Goal: Transaction & Acquisition: Purchase product/service

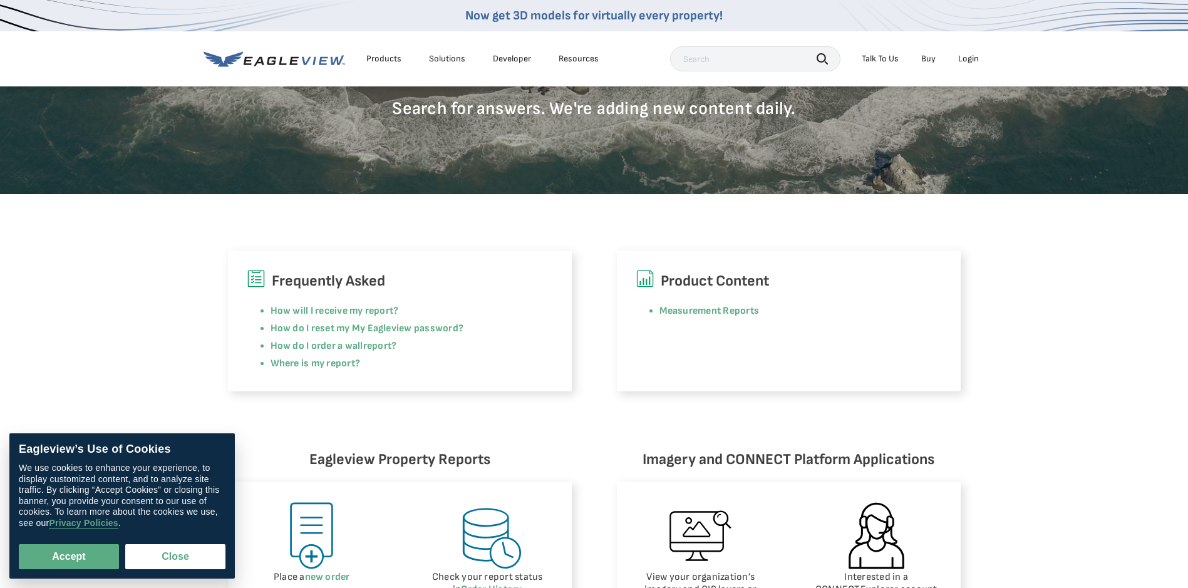
scroll to position [251, 0]
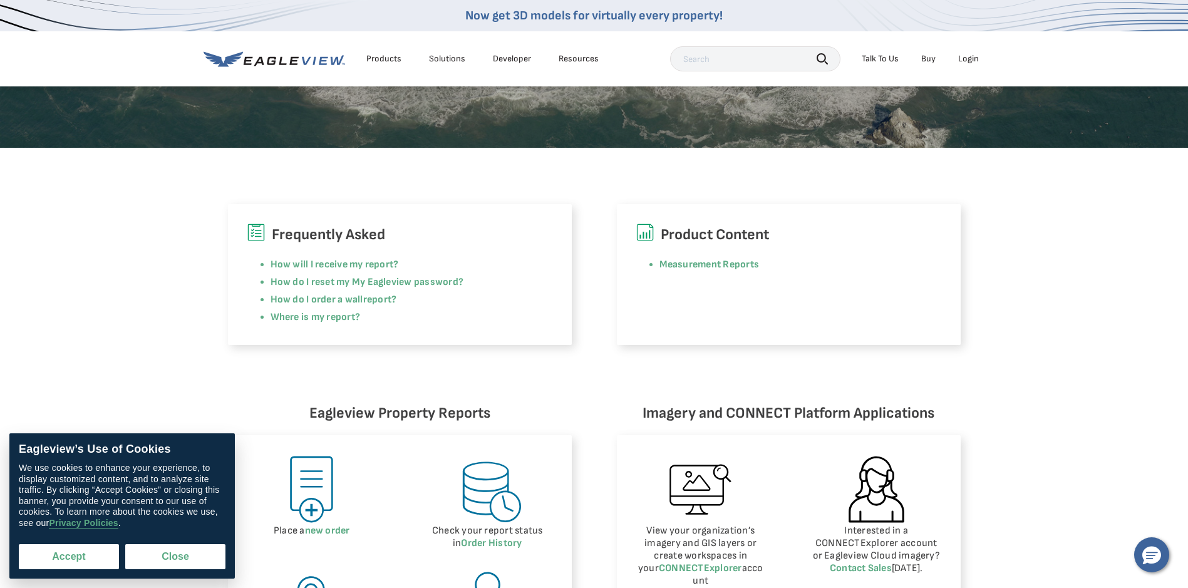
click at [107, 556] on button "Accept" at bounding box center [69, 556] width 100 height 25
checkbox input "true"
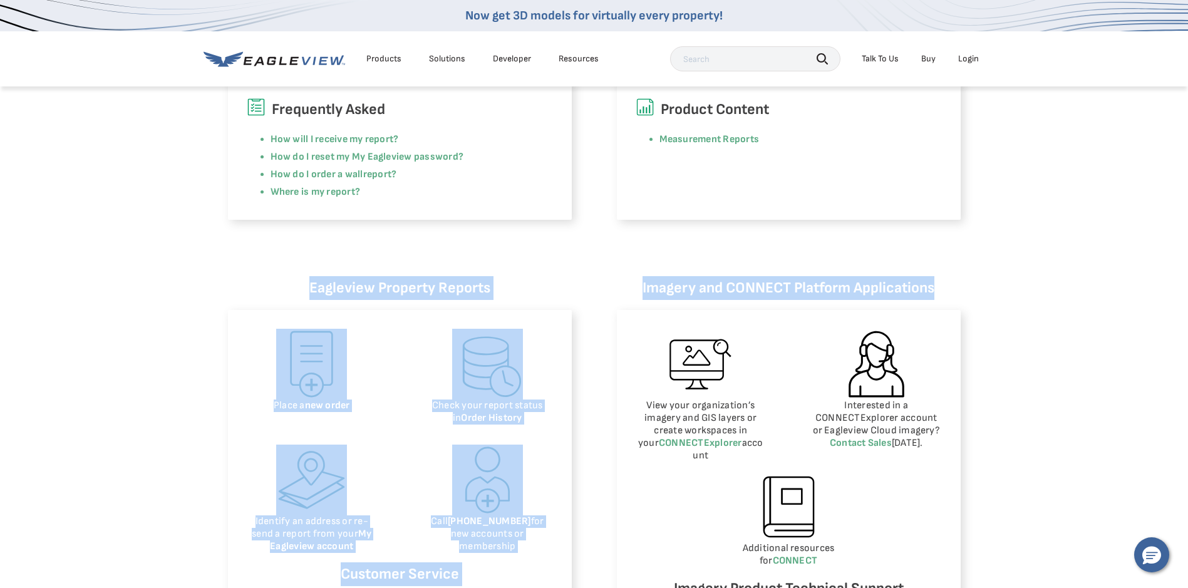
scroll to position [376, 5]
drag, startPoint x: 1181, startPoint y: 220, endPoint x: 1142, endPoint y: 65, distance: 160.7
click at [1144, 71] on body "Now get 3D models for virtually every property! Products Solutions Developer Re…" at bounding box center [594, 493] width 1188 height 1739
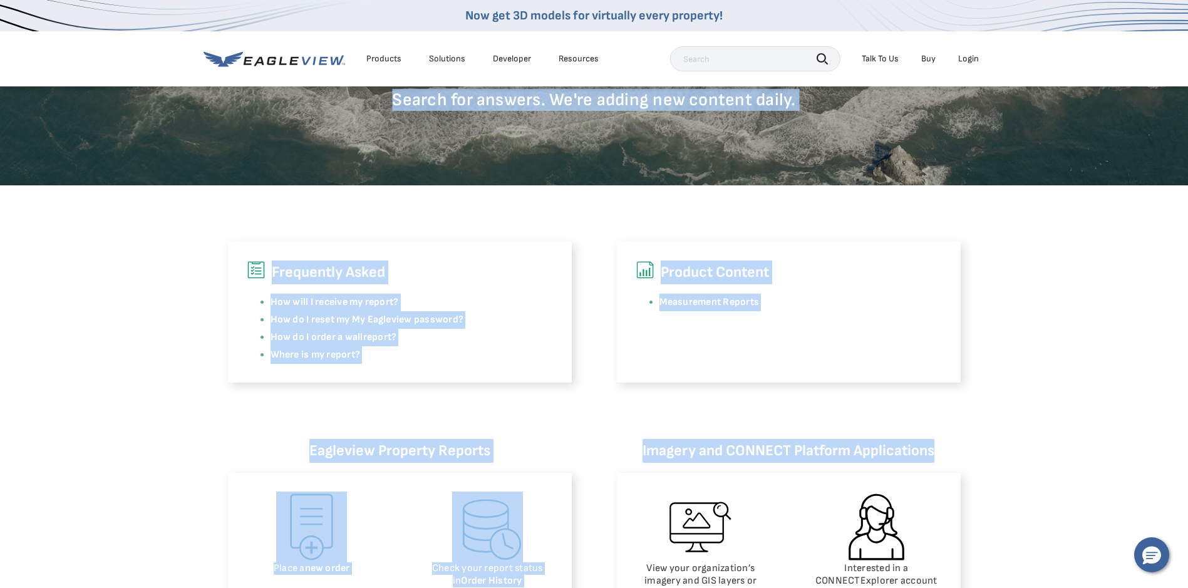
scroll to position [0, 5]
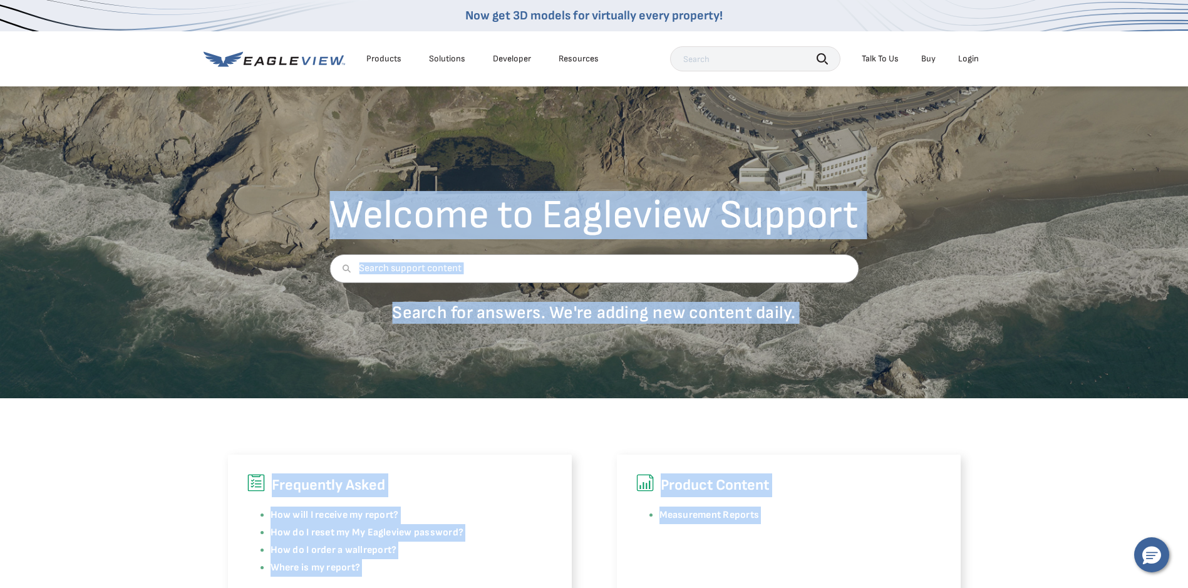
click at [960, 58] on div "Login" at bounding box center [968, 58] width 21 height 11
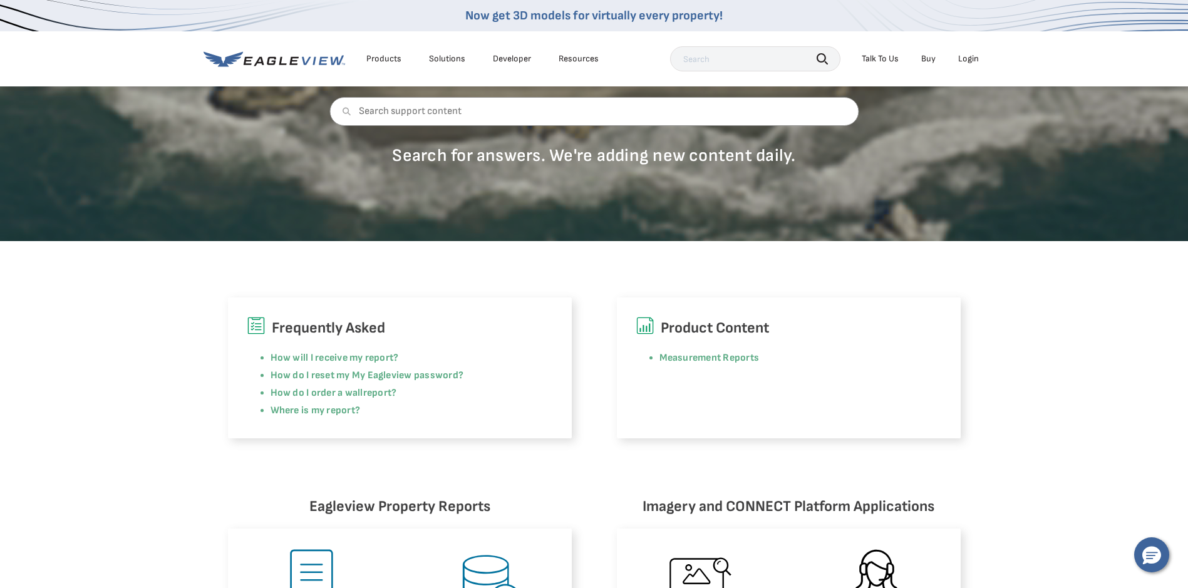
scroll to position [188, 0]
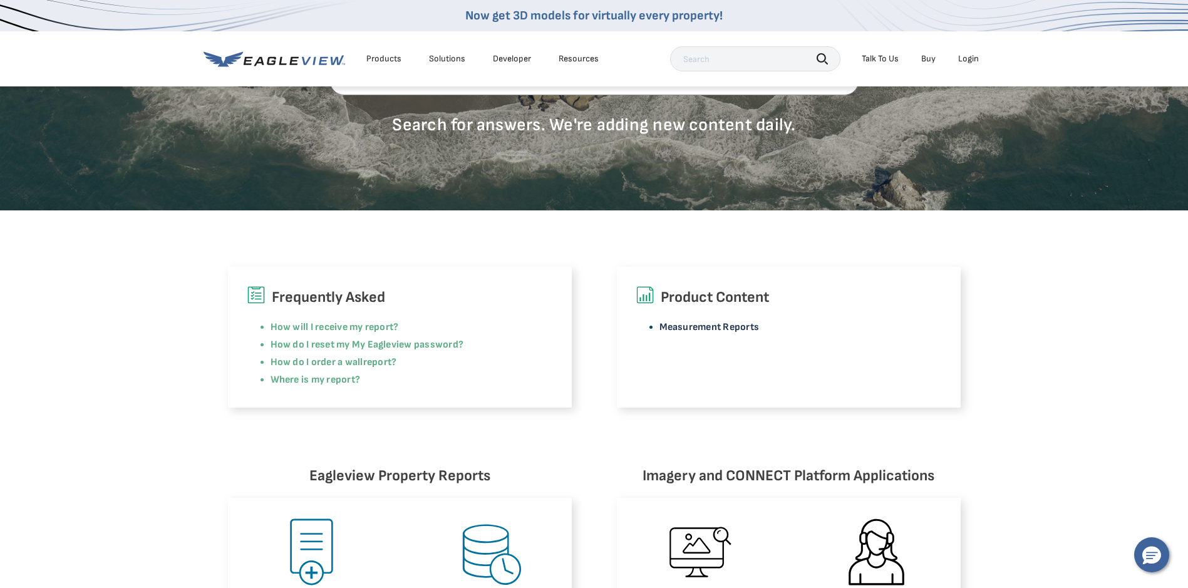
click at [720, 326] on link "Measurement Reports" at bounding box center [710, 327] width 100 height 12
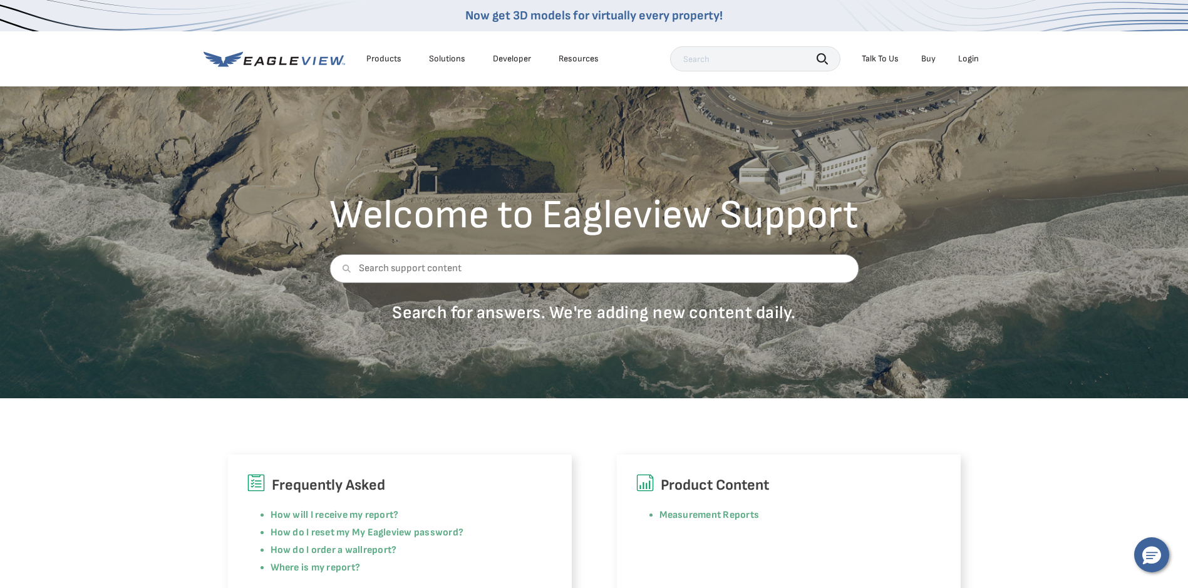
scroll to position [689, 0]
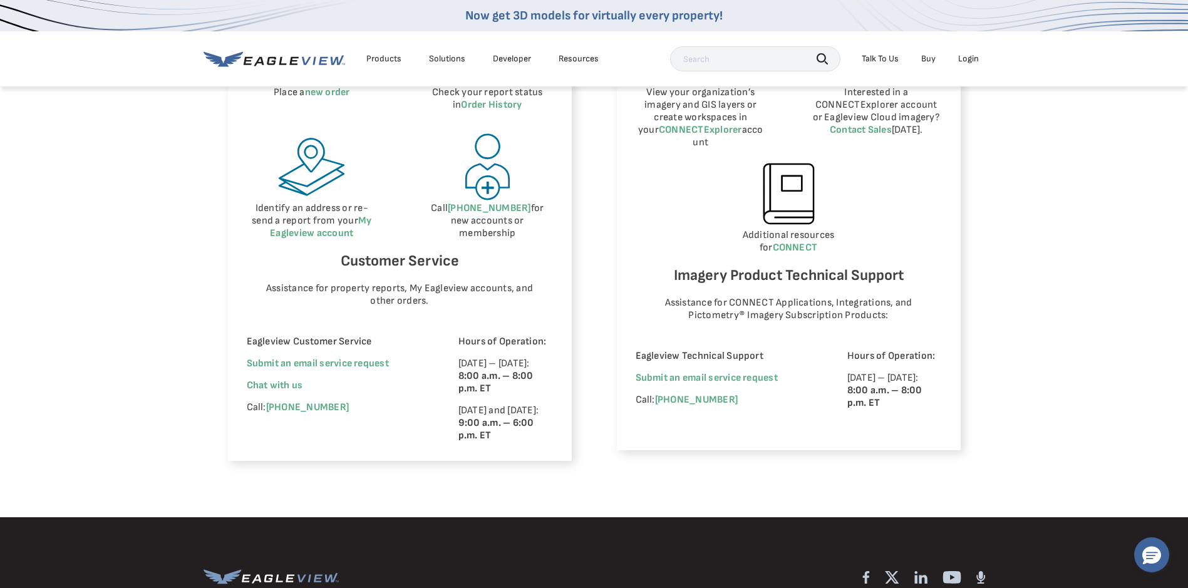
click at [975, 61] on div "Login" at bounding box center [968, 58] width 21 height 11
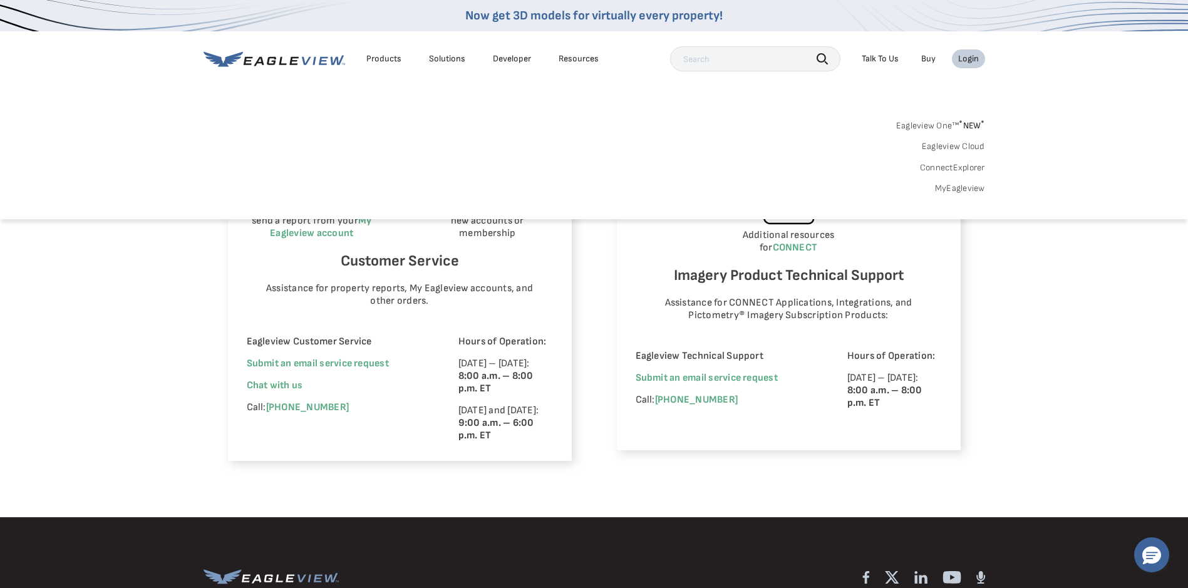
click at [975, 61] on div "Login" at bounding box center [968, 58] width 21 height 11
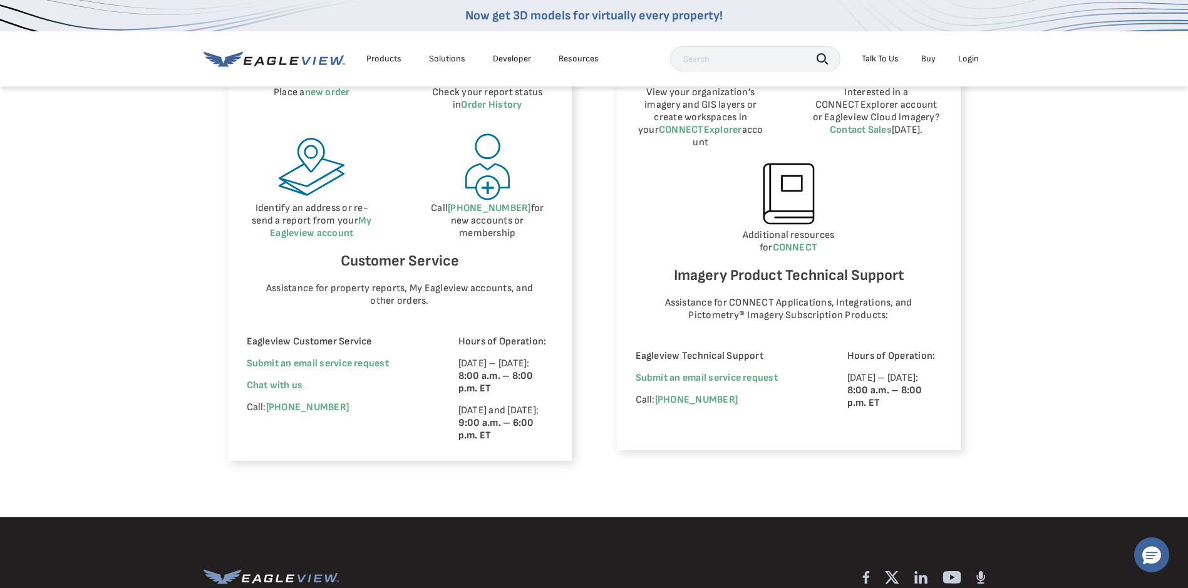
click at [975, 61] on div "Login" at bounding box center [968, 58] width 21 height 11
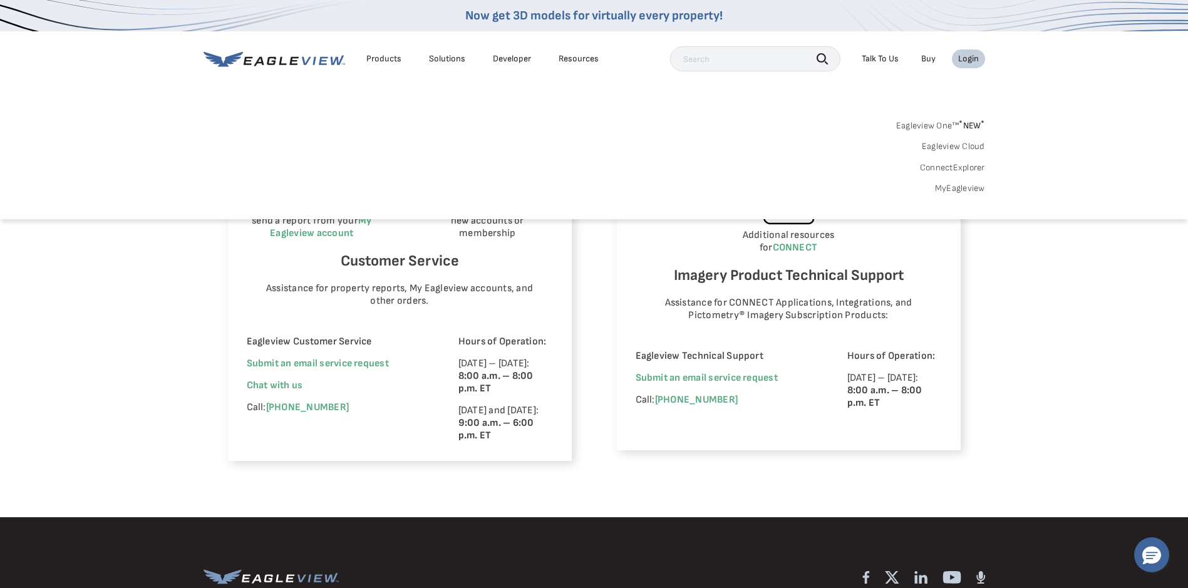
click at [975, 61] on div "Login" at bounding box center [968, 58] width 21 height 11
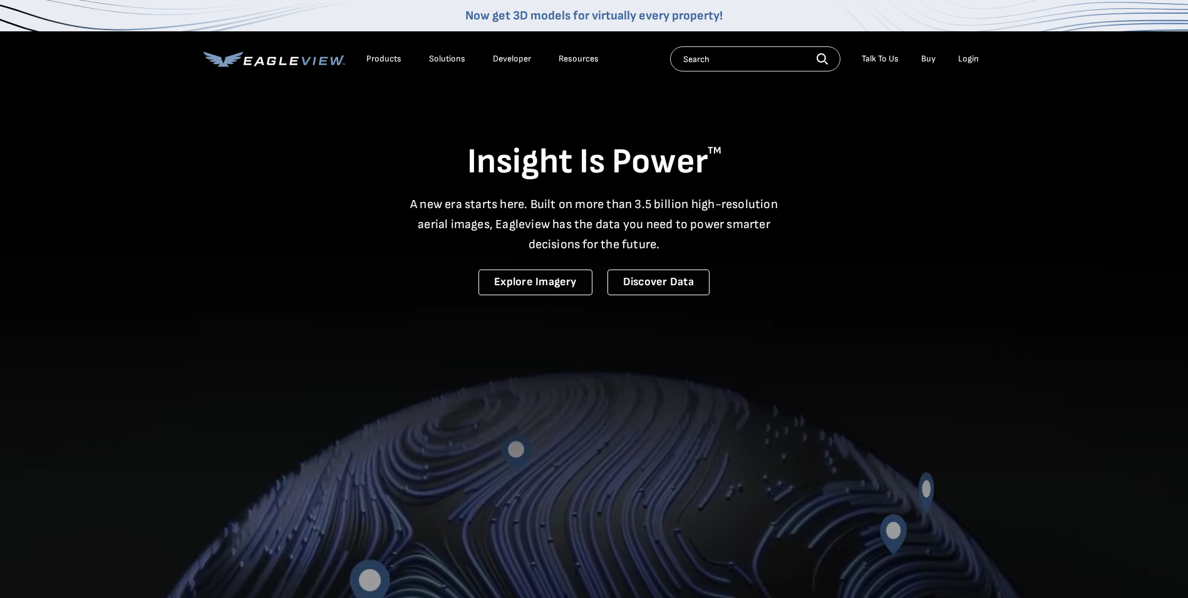
click at [957, 57] on li "Login" at bounding box center [968, 58] width 33 height 19
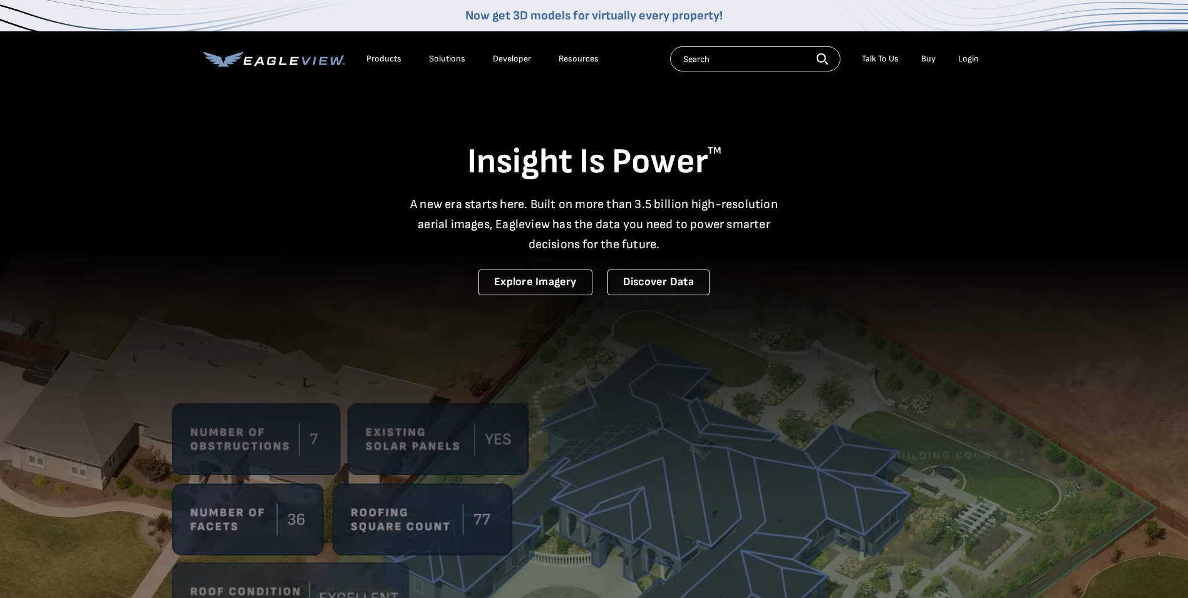
click at [961, 57] on div "Login" at bounding box center [968, 58] width 21 height 11
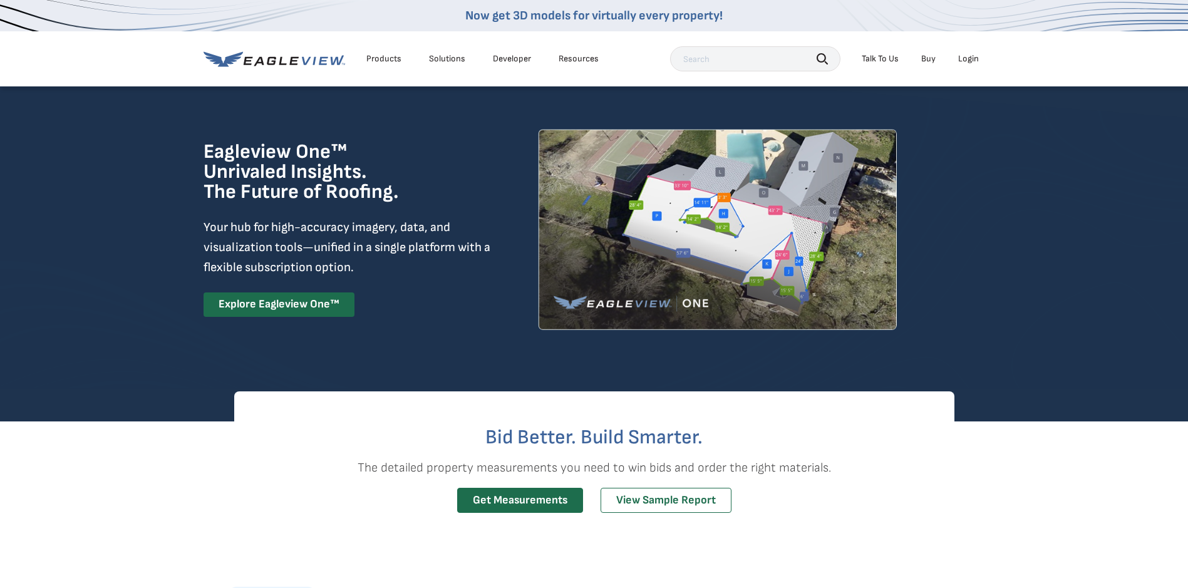
click at [971, 60] on div "Login" at bounding box center [968, 58] width 21 height 11
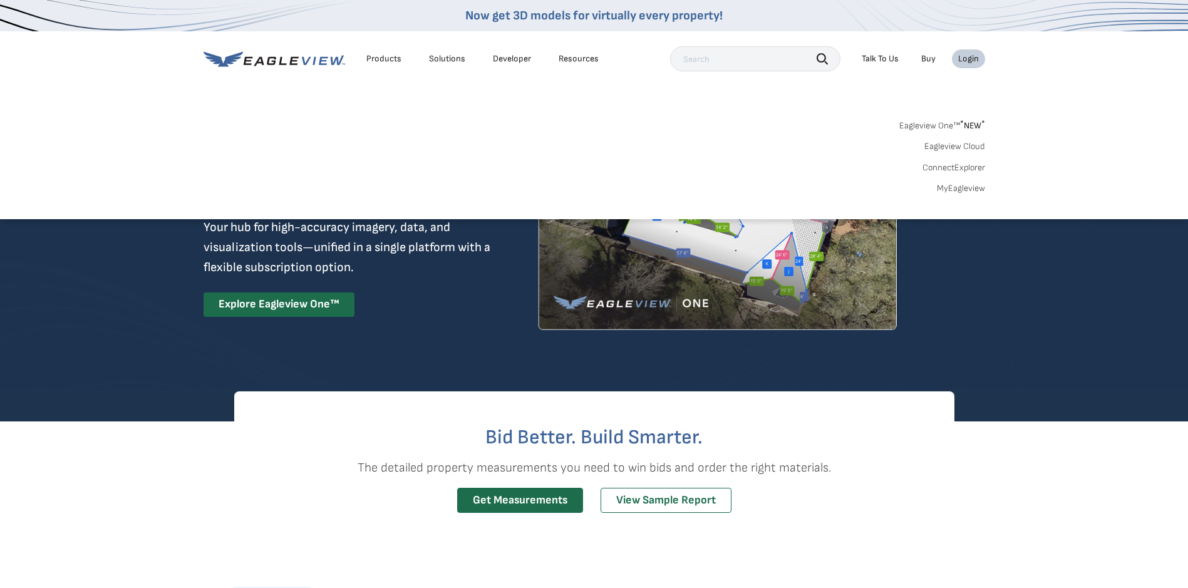
click at [971, 60] on div "Login" at bounding box center [968, 58] width 21 height 11
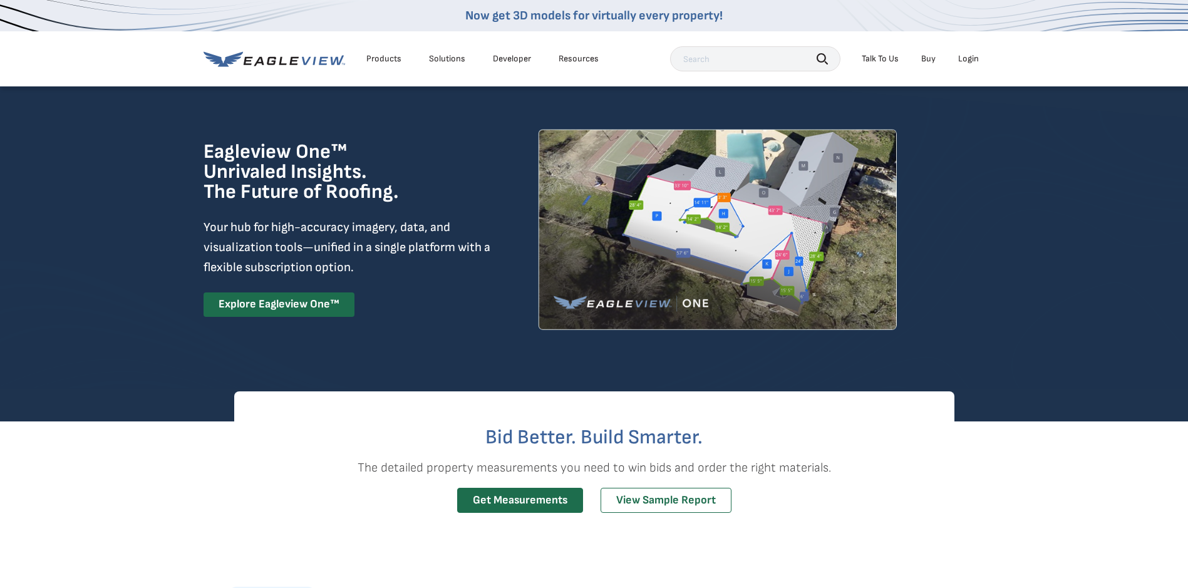
click at [971, 60] on div "Login" at bounding box center [968, 58] width 21 height 11
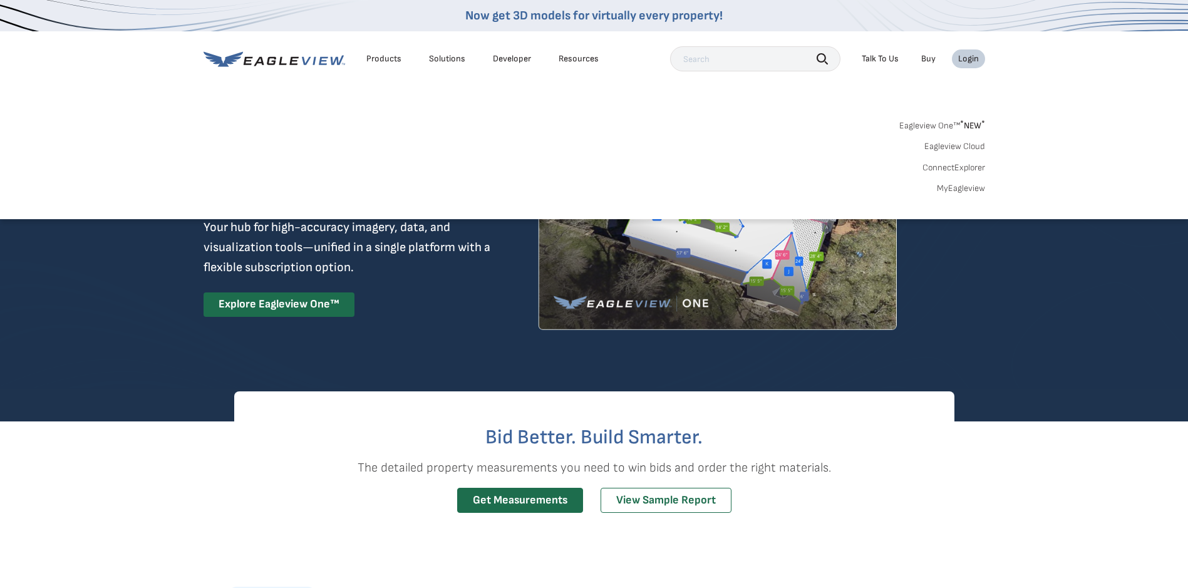
click at [975, 190] on link "MyEagleview" at bounding box center [961, 188] width 48 height 11
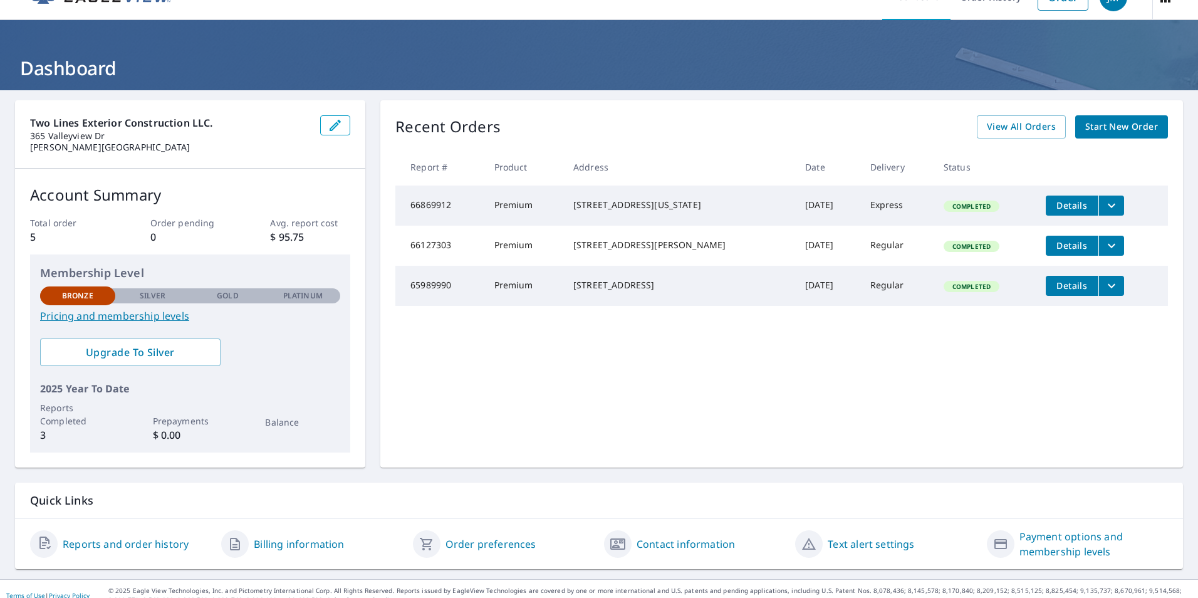
scroll to position [39, 0]
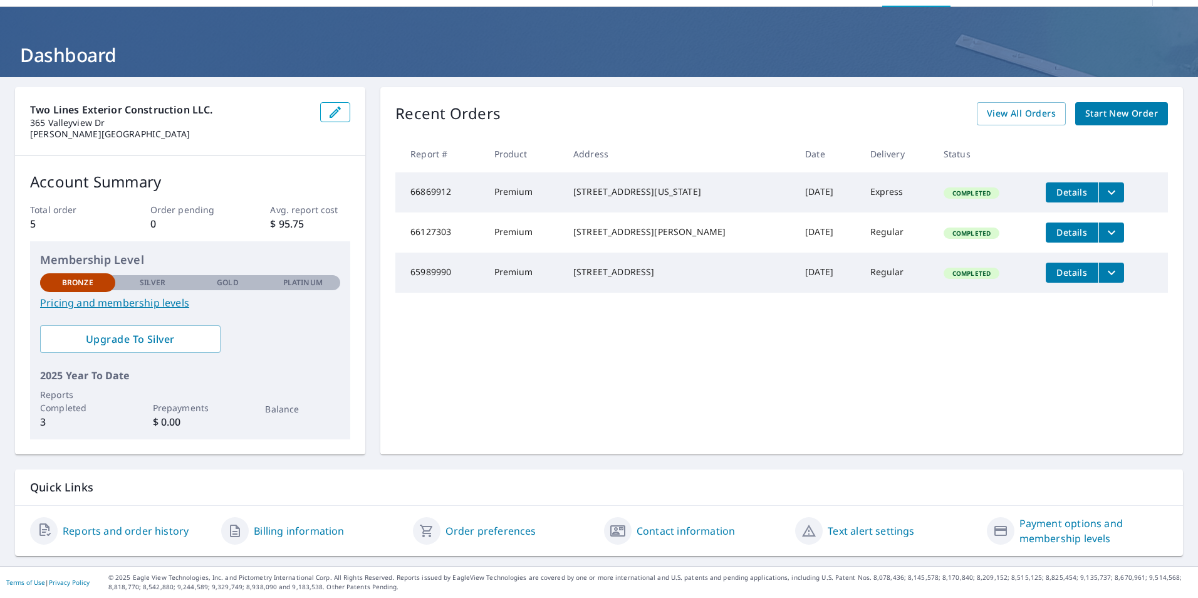
click at [1085, 116] on span "Start New Order" at bounding box center [1121, 114] width 73 height 16
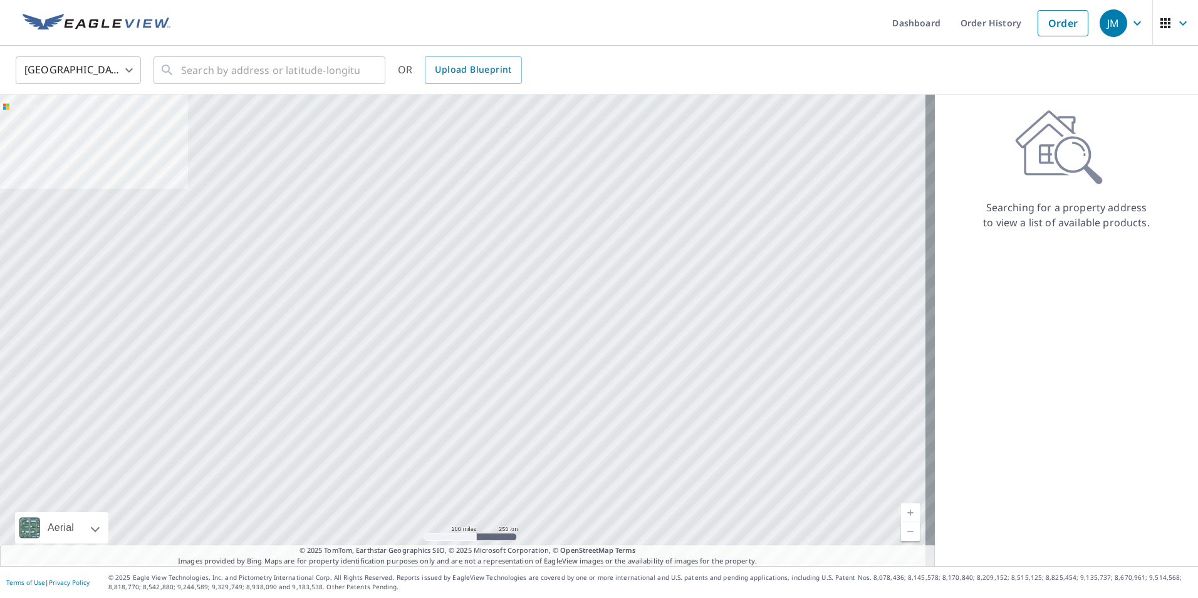
click at [395, 184] on div at bounding box center [467, 330] width 934 height 471
click at [425, 194] on div at bounding box center [467, 330] width 934 height 471
click at [259, 76] on input "text" at bounding box center [270, 70] width 179 height 35
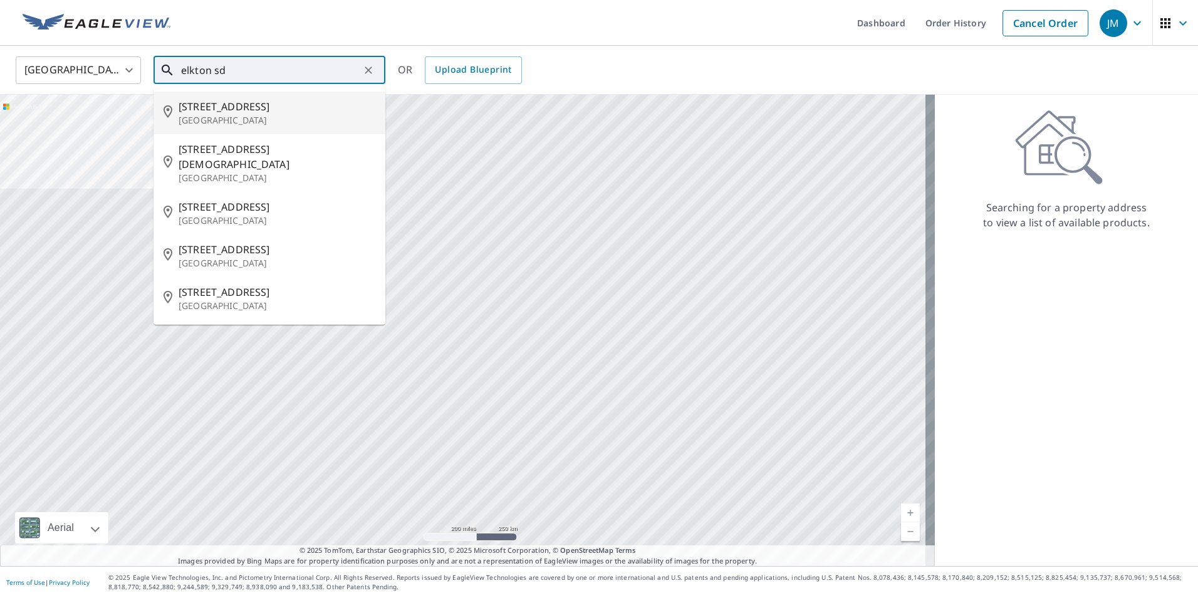
click at [220, 121] on p "[GEOGRAPHIC_DATA]" at bounding box center [277, 120] width 197 height 13
type input "[STREET_ADDRESS]"
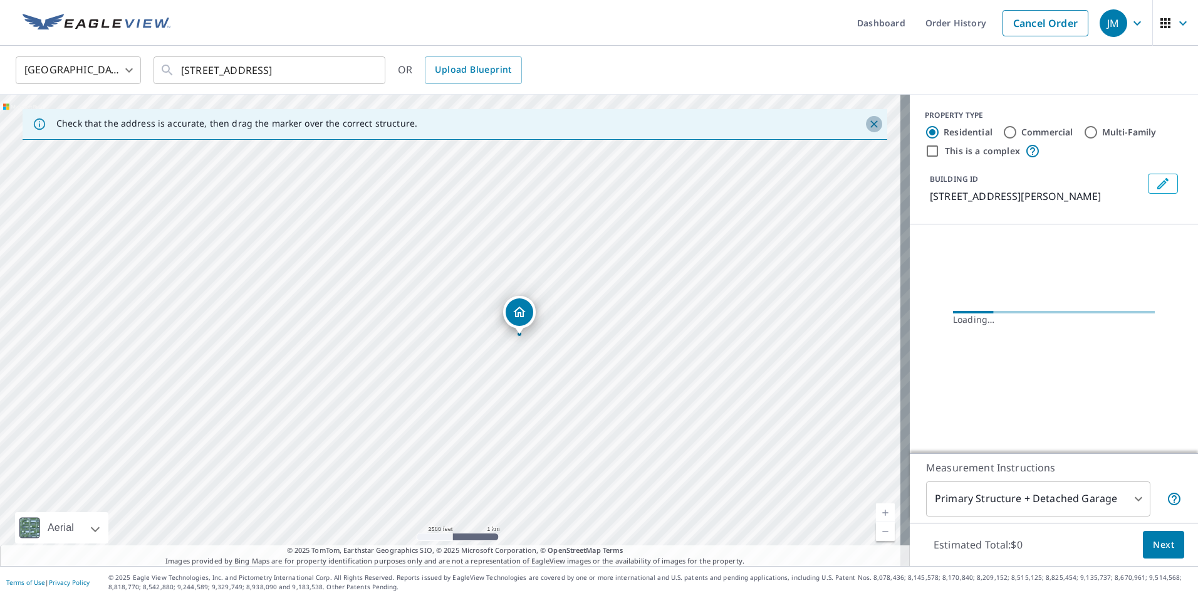
click at [867, 121] on icon "Close" at bounding box center [873, 124] width 13 height 13
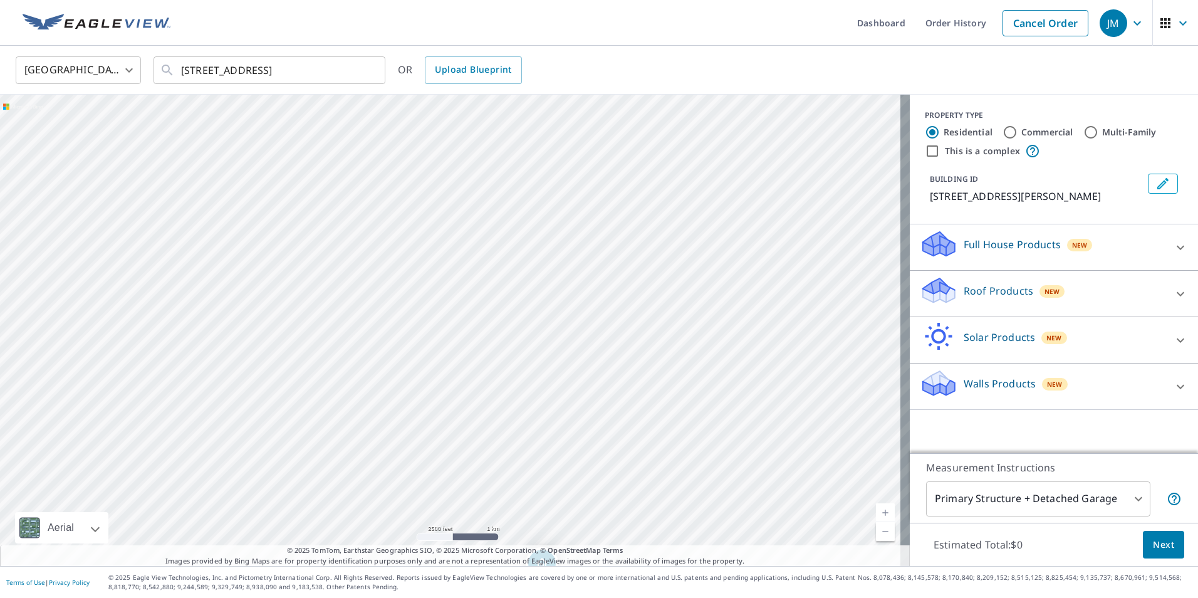
drag, startPoint x: 725, startPoint y: 231, endPoint x: 762, endPoint y: 487, distance: 258.8
click at [818, 514] on div "[STREET_ADDRESS][PERSON_NAME]" at bounding box center [454, 330] width 909 height 471
drag, startPoint x: 526, startPoint y: 343, endPoint x: 609, endPoint y: 238, distance: 134.2
click at [609, 238] on div "[STREET_ADDRESS][PERSON_NAME]" at bounding box center [454, 330] width 909 height 471
drag, startPoint x: 572, startPoint y: 261, endPoint x: 489, endPoint y: 382, distance: 146.8
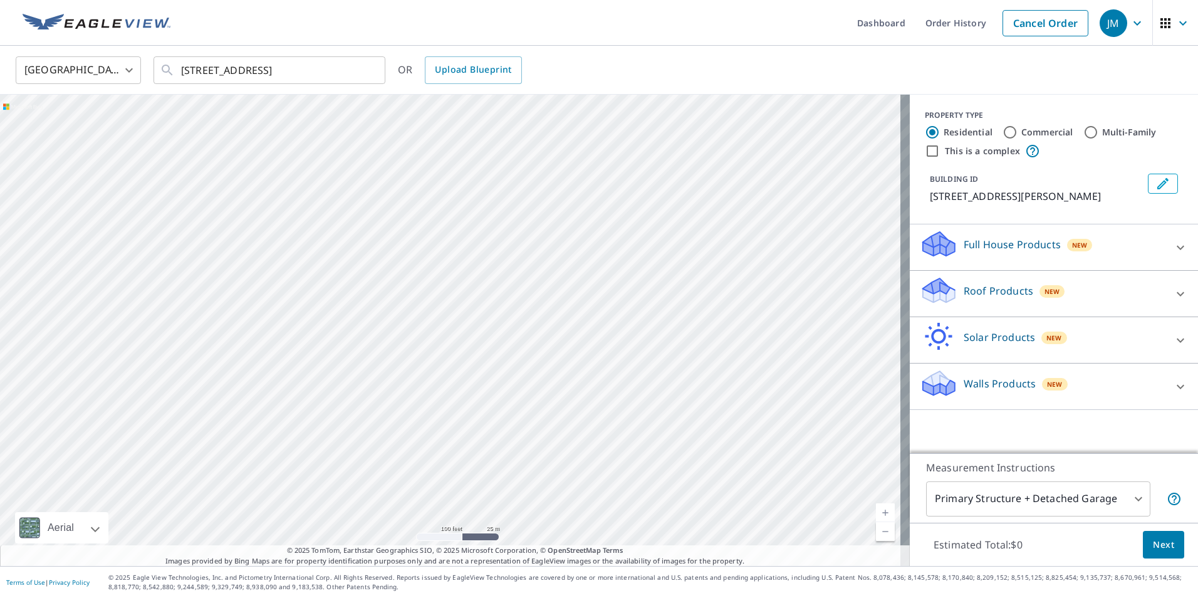
click at [492, 388] on div "[STREET_ADDRESS][PERSON_NAME]" at bounding box center [454, 330] width 909 height 471
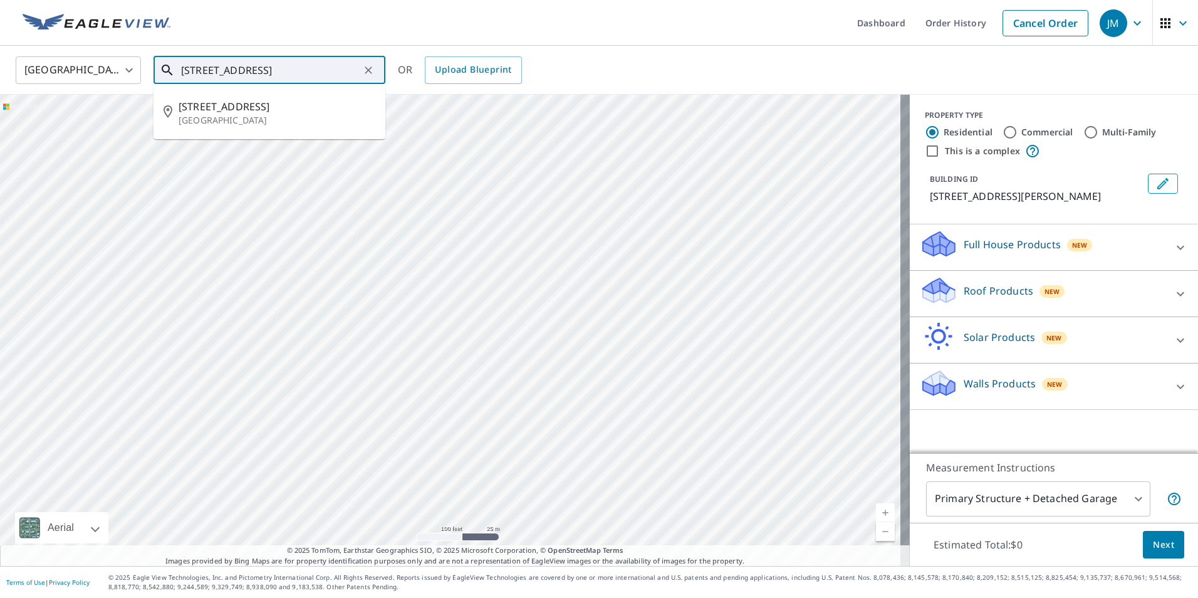
drag, startPoint x: 346, startPoint y: 70, endPoint x: 173, endPoint y: 76, distance: 173.0
click at [173, 76] on div "[STREET_ADDRESS] ​" at bounding box center [269, 70] width 232 height 28
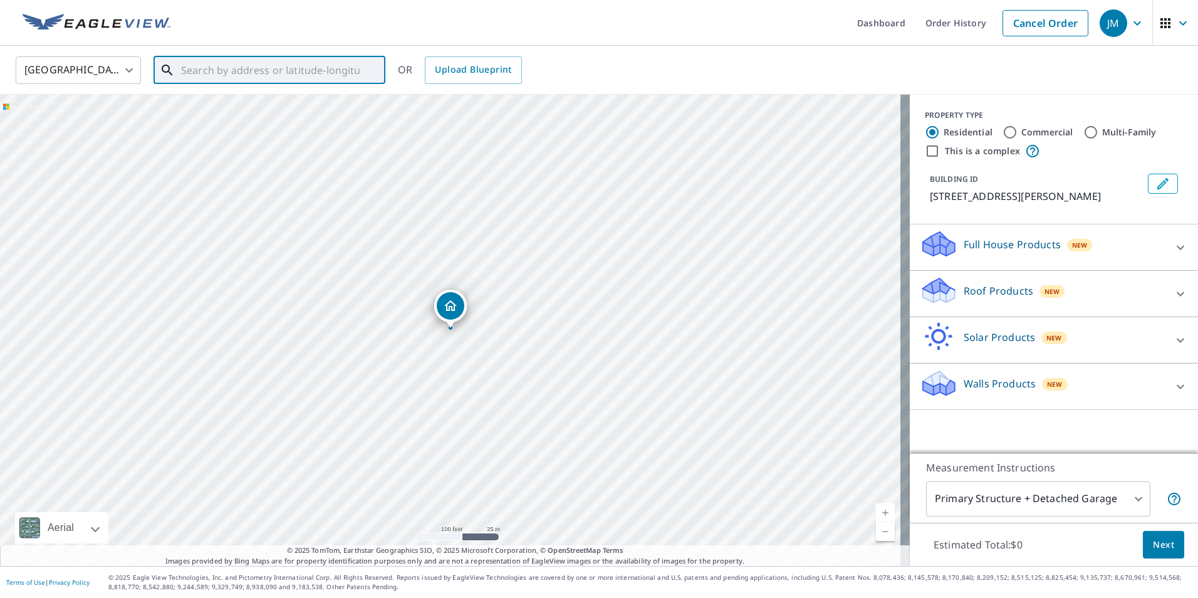
paste input "48514 US-[GEOGRAPHIC_DATA]"
click at [229, 116] on p "[GEOGRAPHIC_DATA]" at bounding box center [277, 120] width 197 height 13
type input "48514 US-14 [GEOGRAPHIC_DATA]"
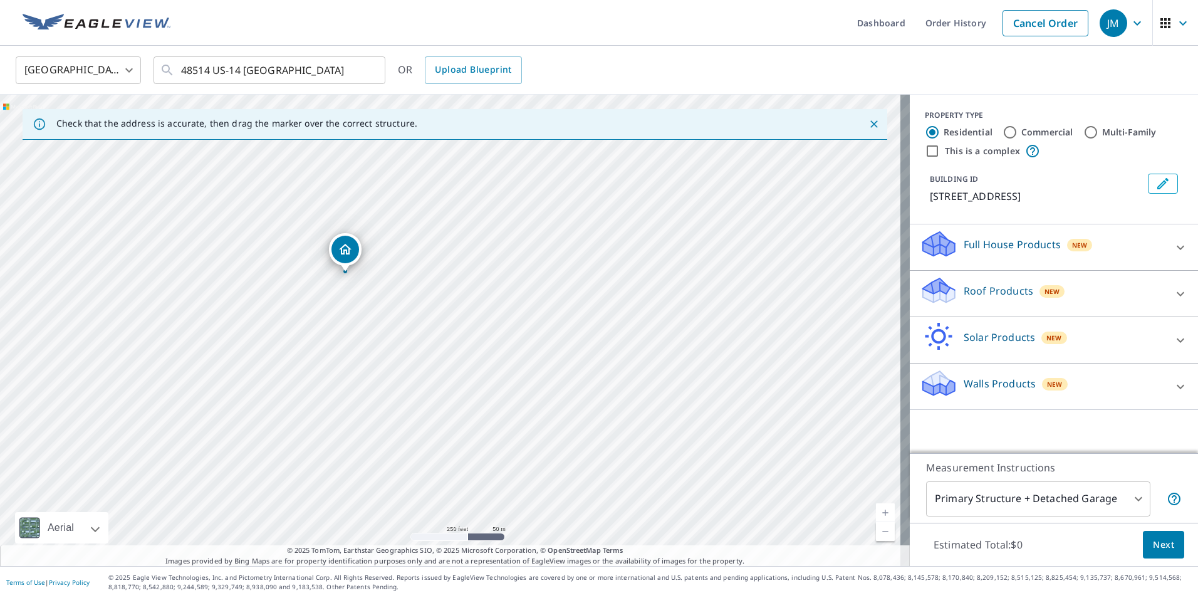
click at [1002, 130] on input "Commercial" at bounding box center [1009, 132] width 15 height 15
radio input "true"
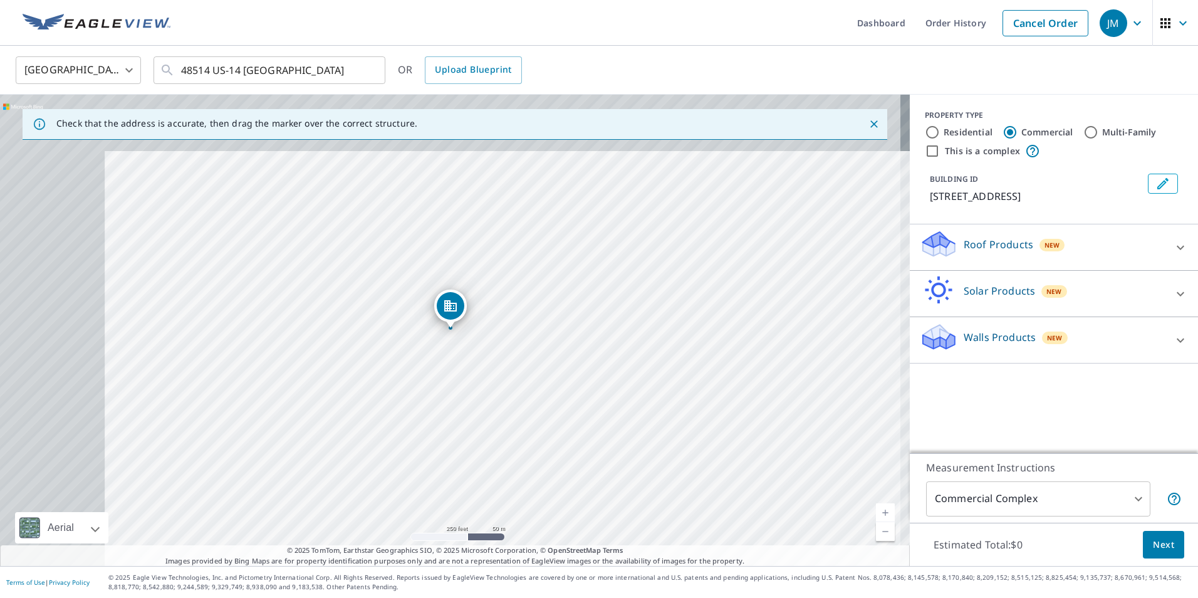
type input "4"
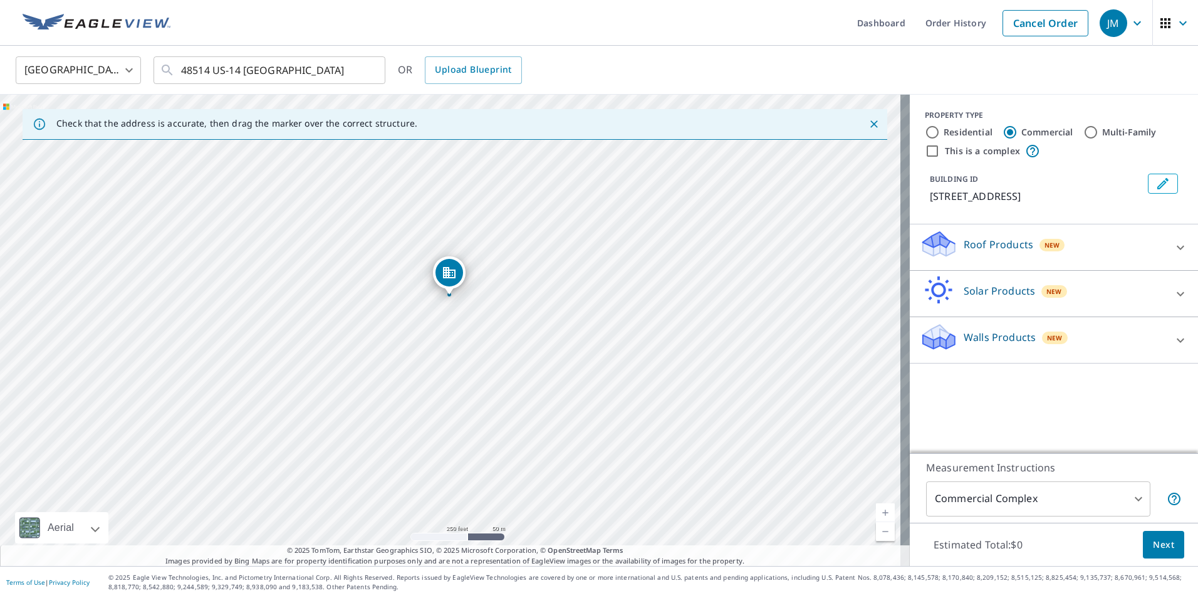
click at [763, 344] on div "[STREET_ADDRESS]" at bounding box center [454, 330] width 909 height 471
click at [1157, 541] on span "Next" at bounding box center [1162, 545] width 21 height 16
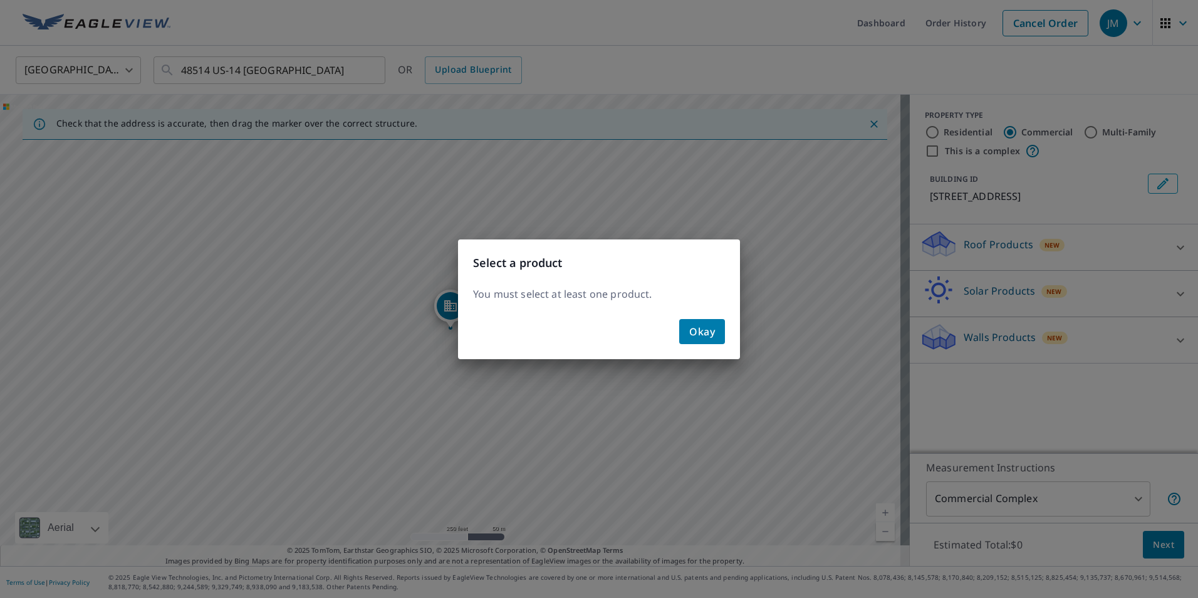
click at [706, 334] on span "Okay" at bounding box center [702, 332] width 26 height 18
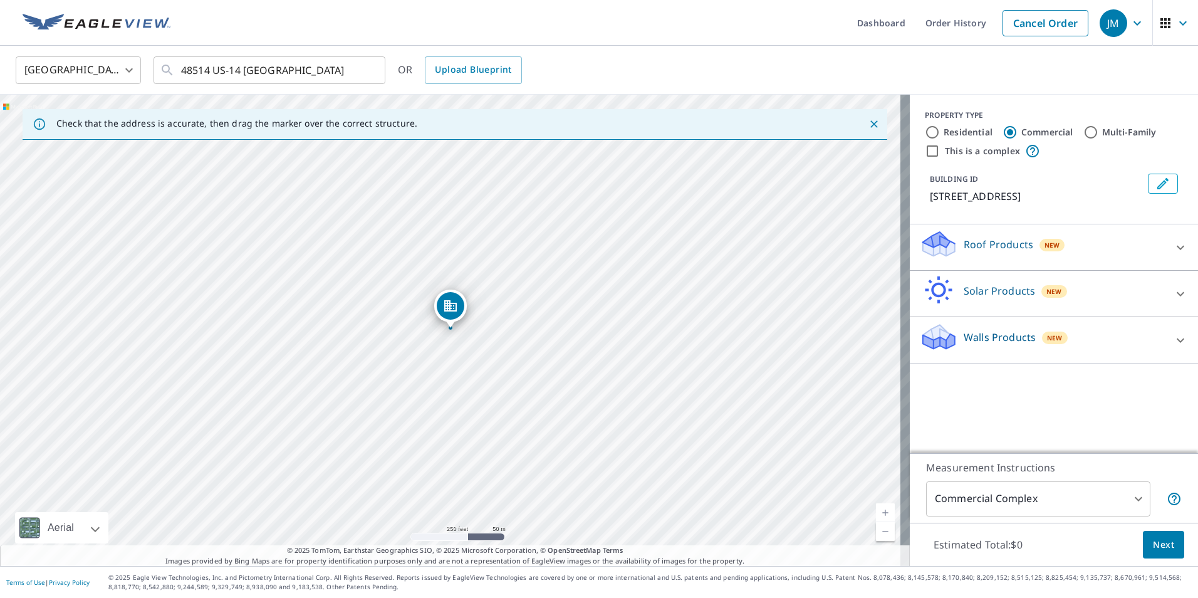
click at [970, 243] on p "Roof Products" at bounding box center [998, 244] width 70 height 15
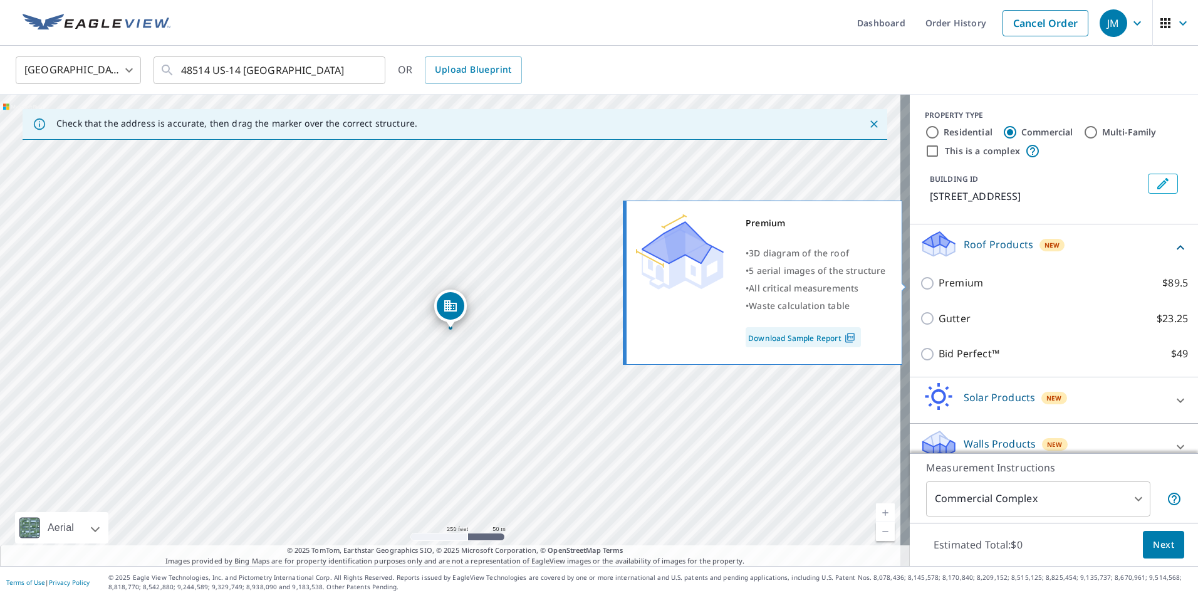
click at [919, 285] on input "Premium $89.5" at bounding box center [928, 283] width 19 height 15
checkbox input "true"
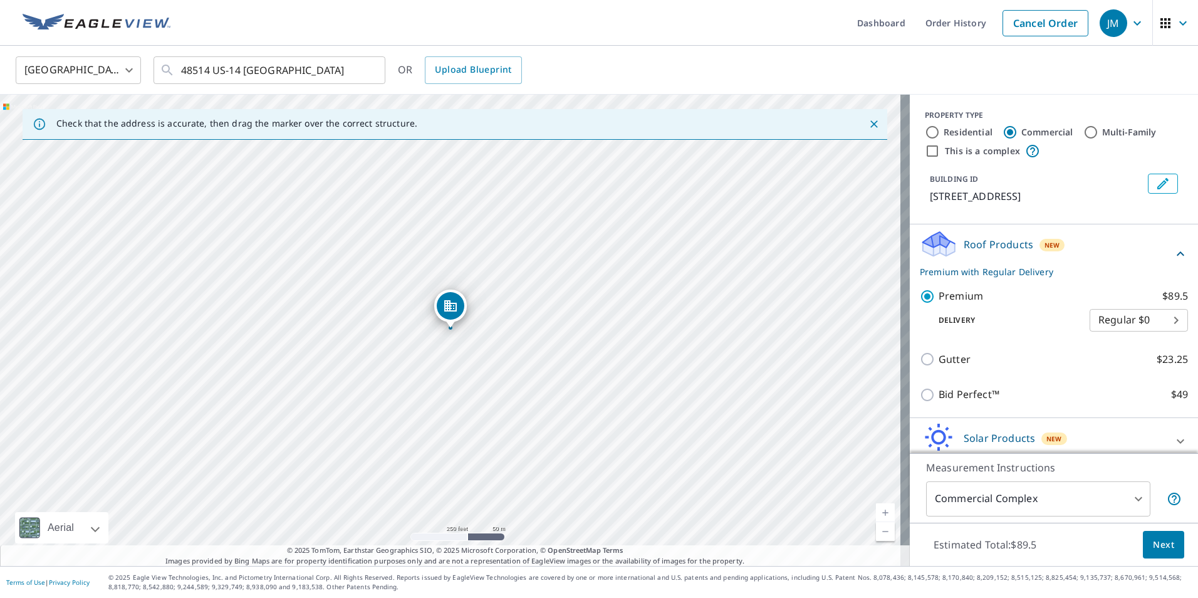
click at [1163, 547] on span "Next" at bounding box center [1162, 545] width 21 height 16
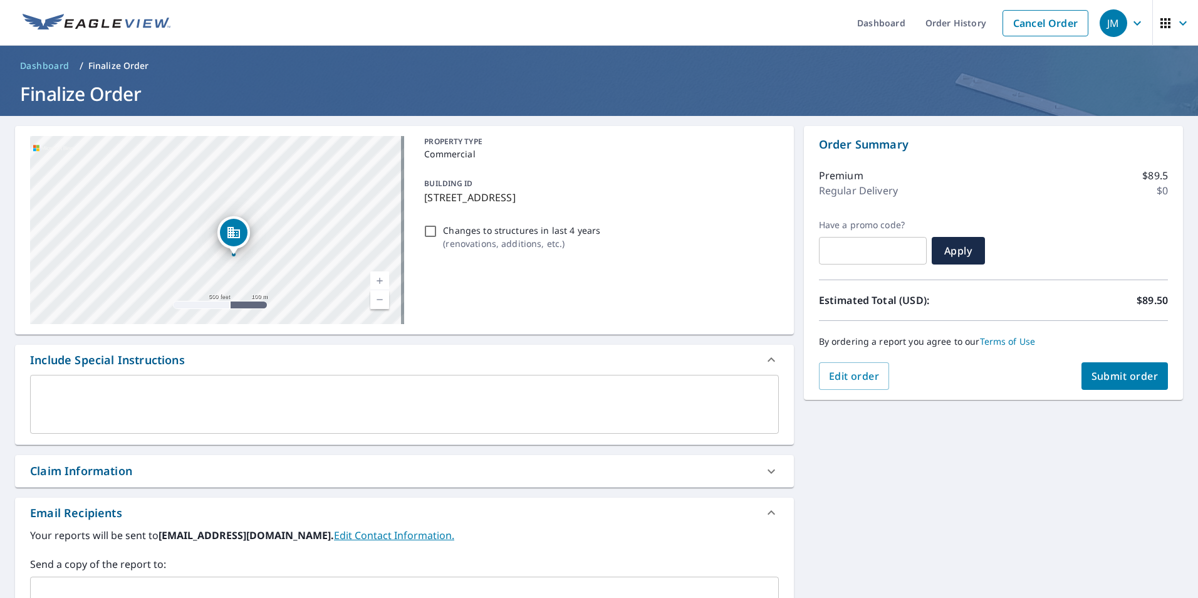
drag, startPoint x: 311, startPoint y: 267, endPoint x: 353, endPoint y: 178, distance: 98.3
click at [355, 176] on div "[STREET_ADDRESS]" at bounding box center [217, 230] width 374 height 188
drag, startPoint x: 326, startPoint y: 252, endPoint x: 333, endPoint y: 221, distance: 31.3
click at [333, 221] on div "[STREET_ADDRESS]" at bounding box center [217, 230] width 374 height 188
